Goal: Navigation & Orientation: Find specific page/section

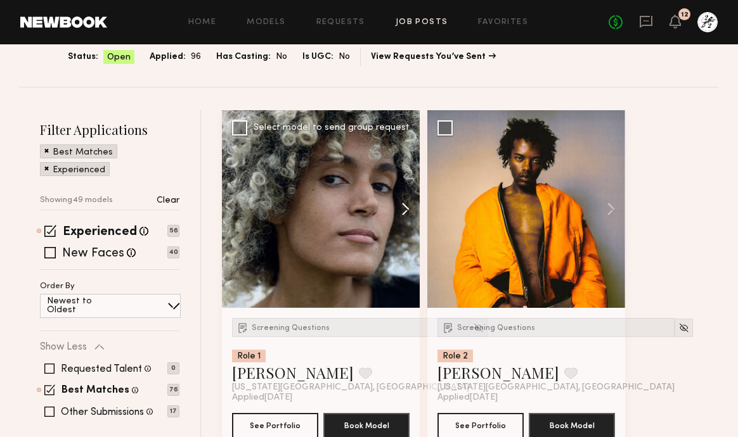
scroll to position [123, 0]
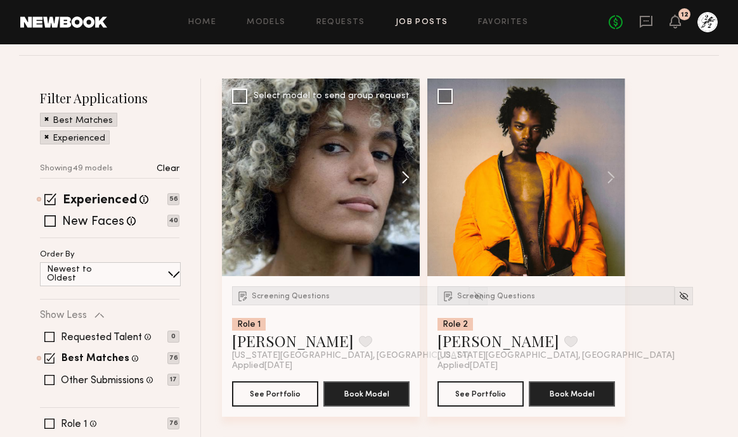
click at [407, 170] on button at bounding box center [399, 178] width 41 height 198
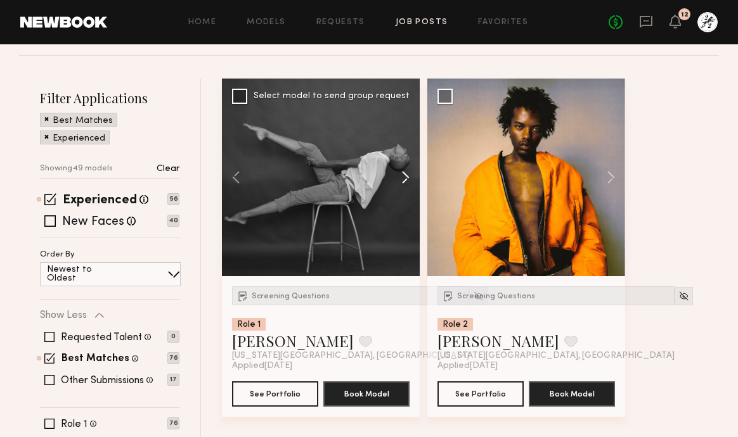
click at [407, 170] on button at bounding box center [399, 178] width 41 height 198
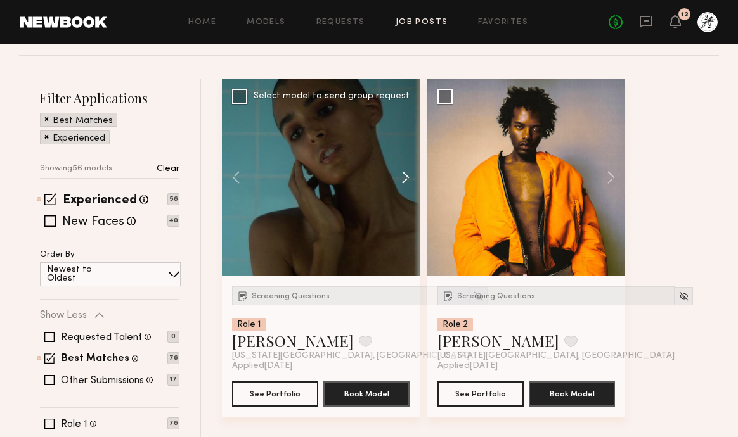
click at [407, 170] on button at bounding box center [399, 178] width 41 height 198
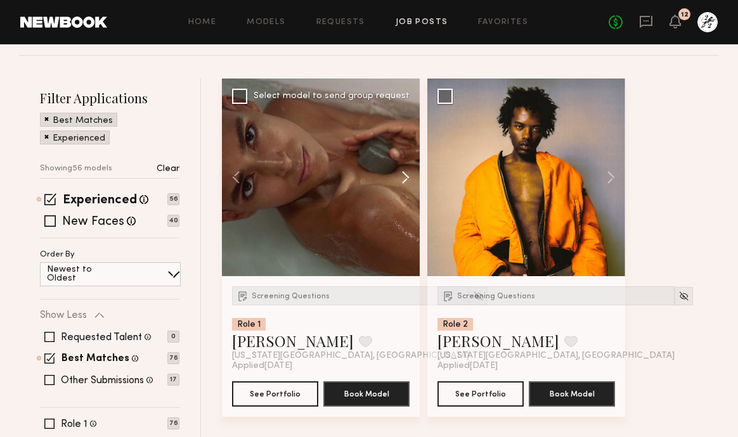
click at [407, 170] on button at bounding box center [399, 178] width 41 height 198
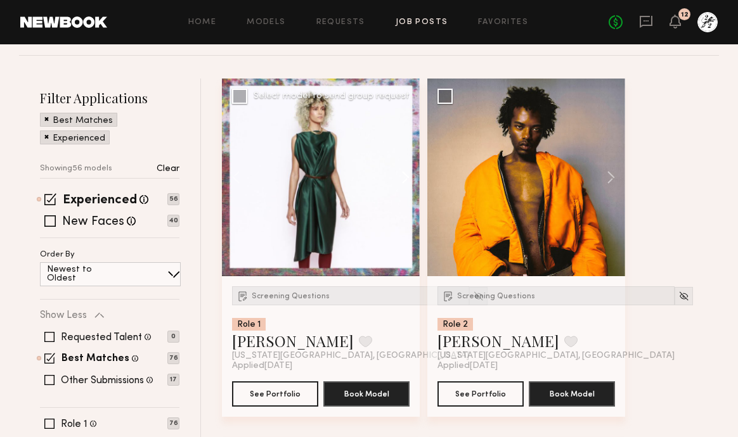
click at [407, 170] on button at bounding box center [399, 178] width 41 height 198
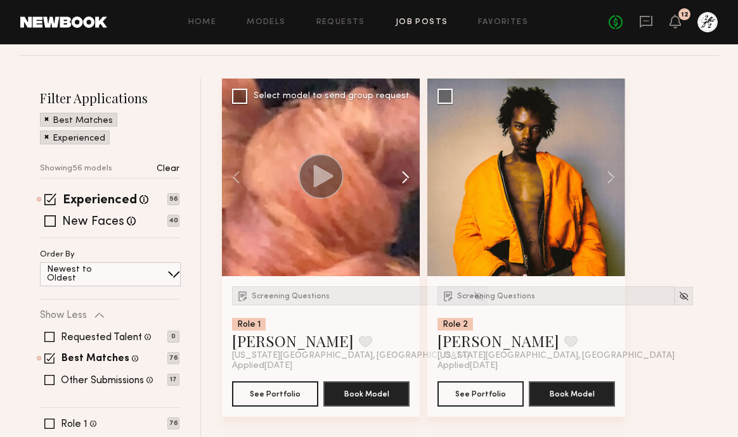
click at [407, 170] on button at bounding box center [399, 178] width 41 height 198
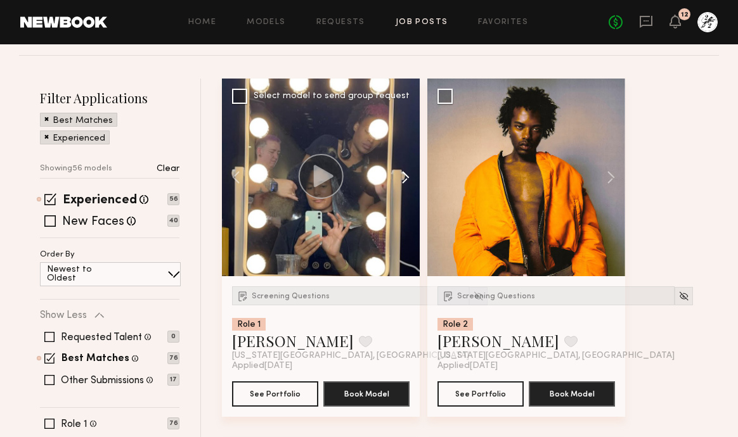
click at [407, 170] on button at bounding box center [399, 178] width 41 height 198
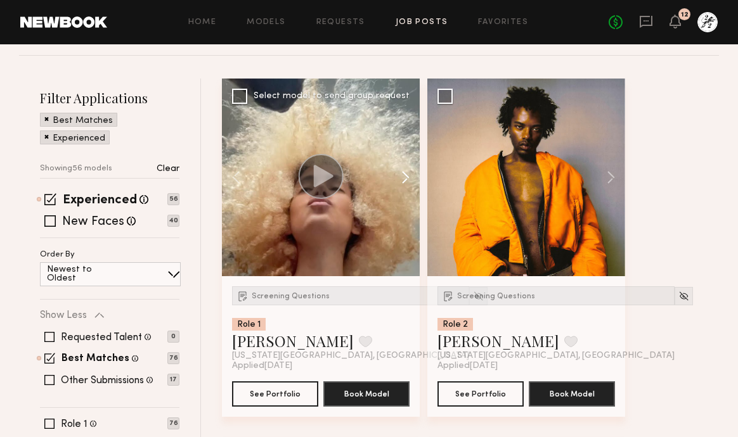
click at [407, 170] on button at bounding box center [399, 178] width 41 height 198
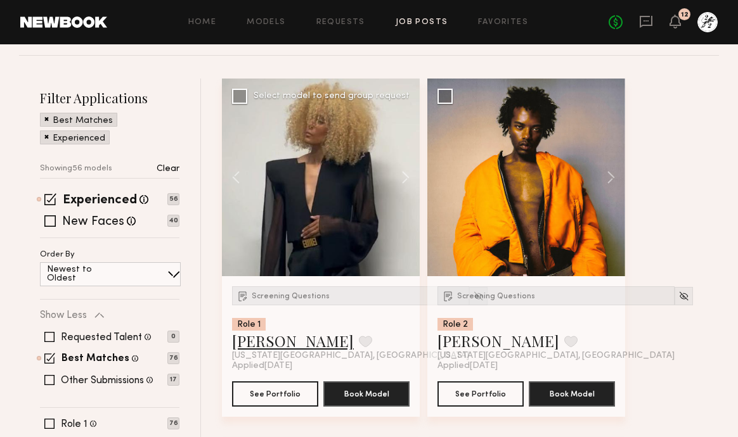
click at [260, 341] on link "[PERSON_NAME]" at bounding box center [293, 341] width 122 height 20
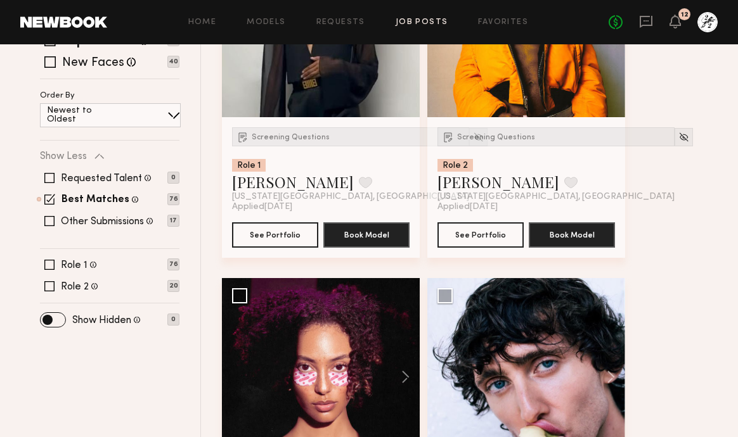
scroll to position [59, 0]
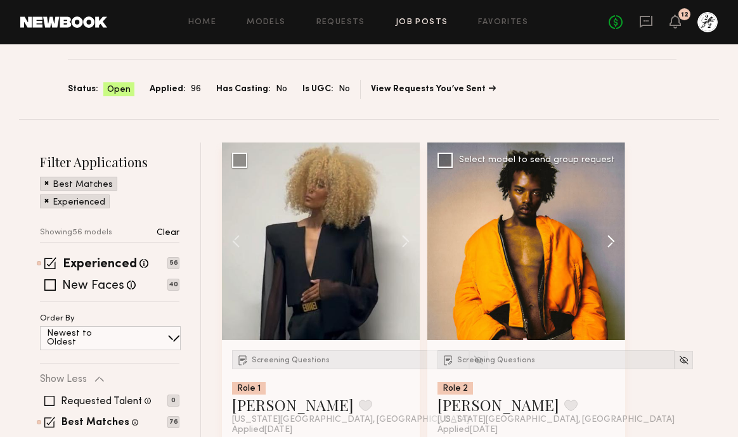
click at [612, 242] on button at bounding box center [604, 242] width 41 height 198
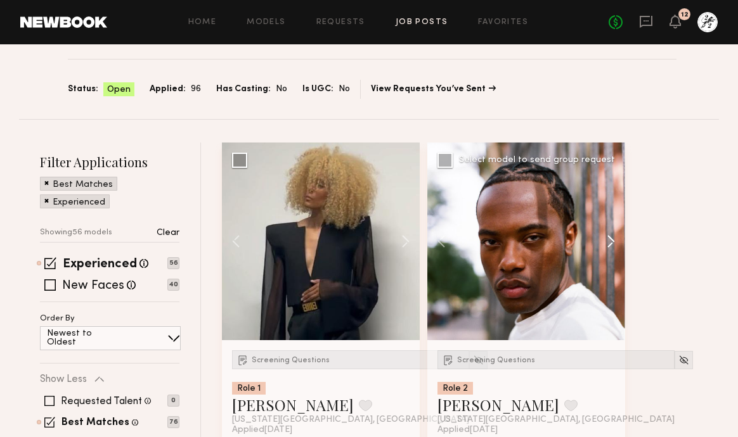
click at [612, 242] on button at bounding box center [604, 242] width 41 height 198
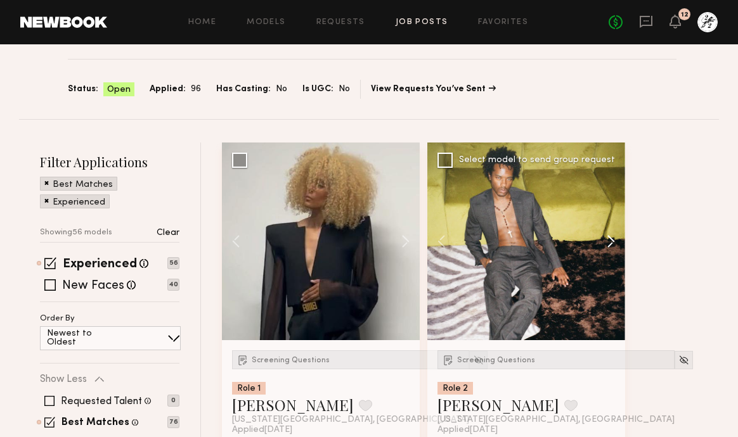
click at [612, 242] on button at bounding box center [604, 242] width 41 height 198
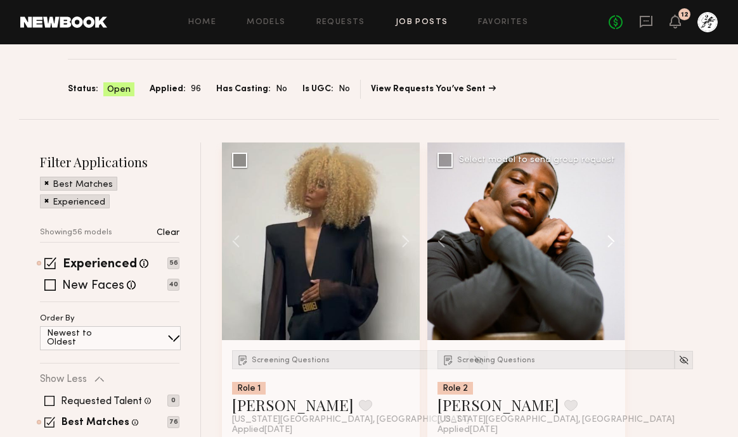
click at [612, 242] on button at bounding box center [604, 242] width 41 height 198
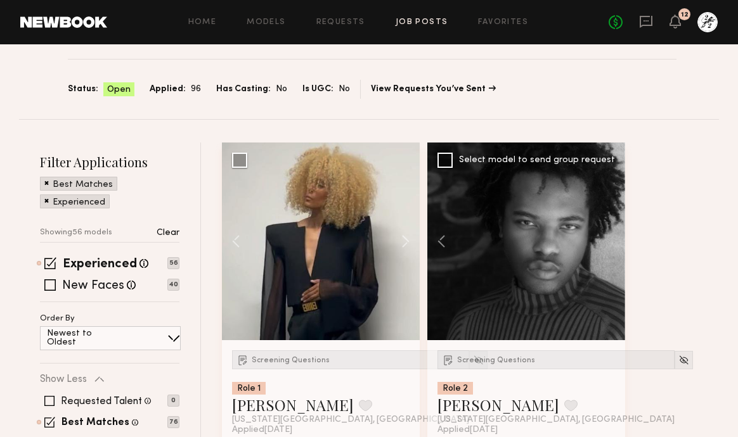
click at [422, 18] on link "Job Posts" at bounding box center [422, 22] width 53 height 8
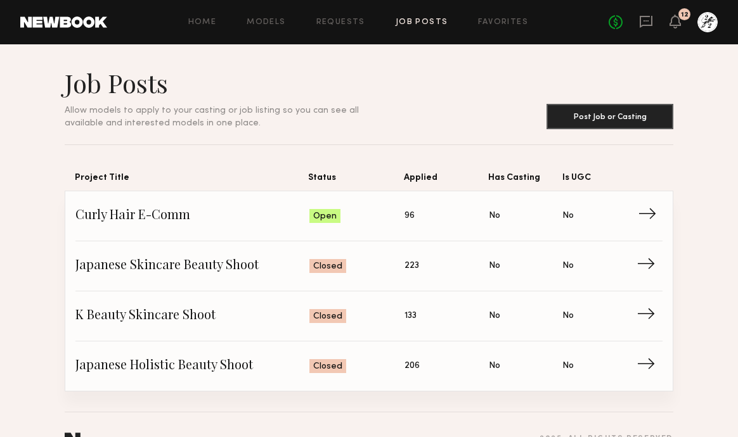
click at [641, 213] on span "→" at bounding box center [651, 216] width 26 height 19
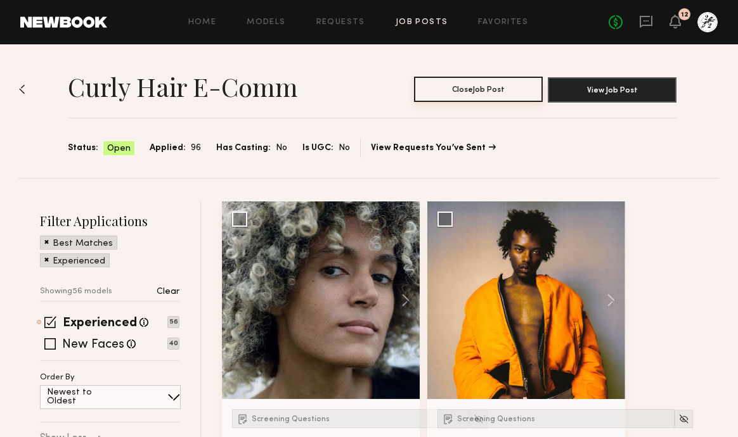
click at [491, 90] on button "Close Job Post" at bounding box center [478, 89] width 129 height 25
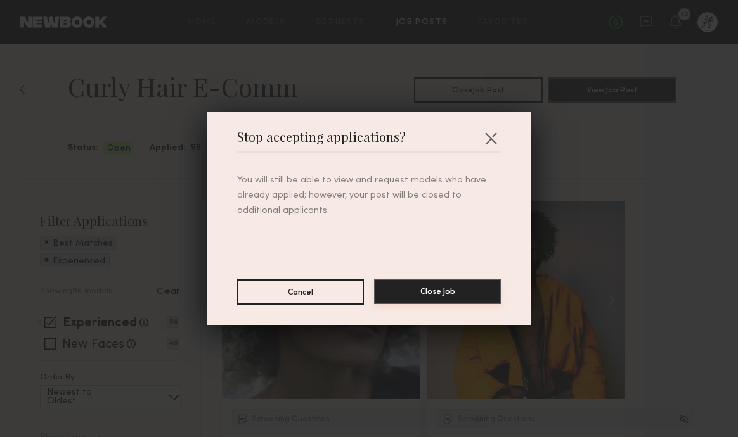
click at [430, 297] on button "Close Job" at bounding box center [437, 291] width 127 height 25
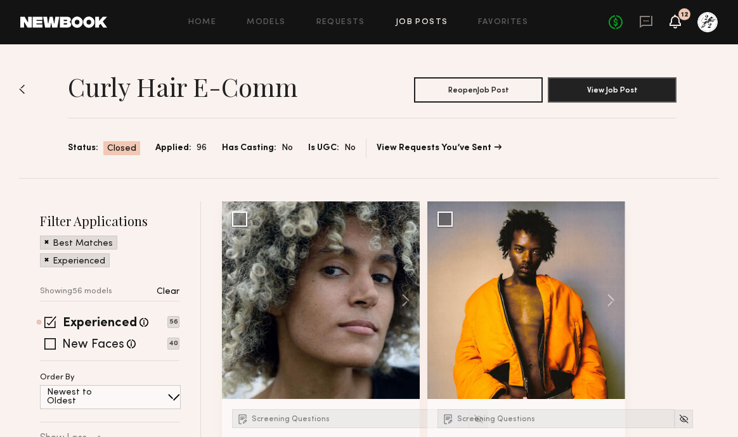
click at [677, 26] on icon at bounding box center [674, 22] width 11 height 14
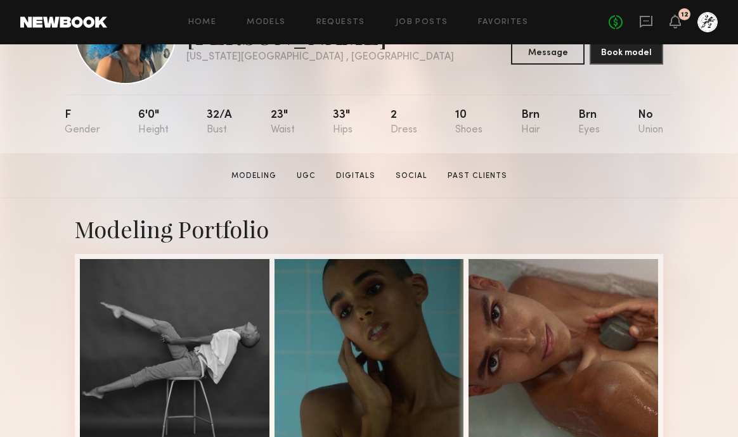
scroll to position [91, 0]
